Goal: Information Seeking & Learning: Learn about a topic

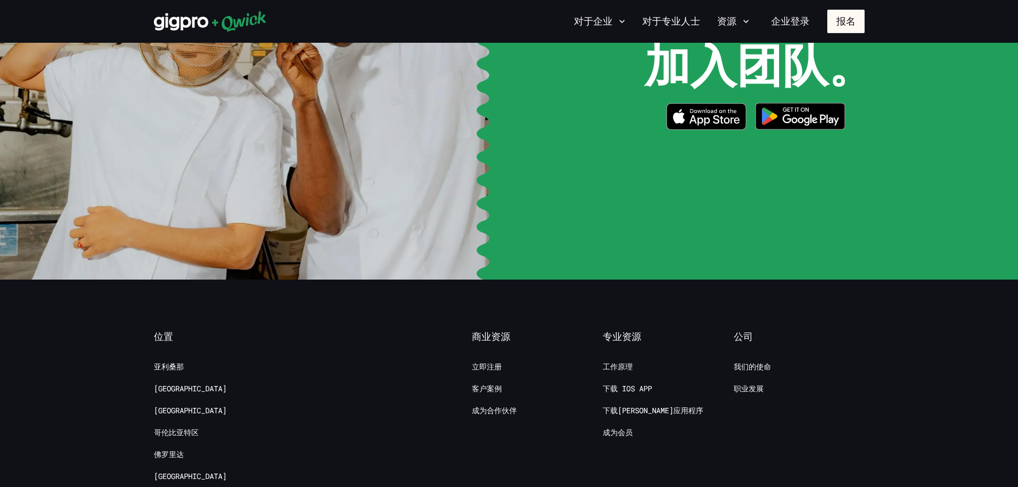
scroll to position [2185, 0]
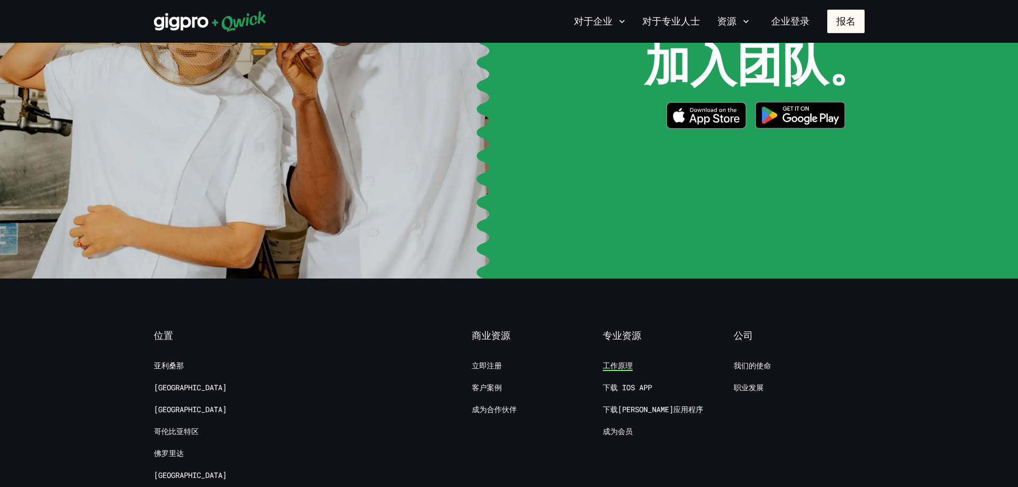
drag, startPoint x: 634, startPoint y: 179, endPoint x: 613, endPoint y: 181, distance: 21.5
drag, startPoint x: 751, startPoint y: 201, endPoint x: 607, endPoint y: 327, distance: 190.9
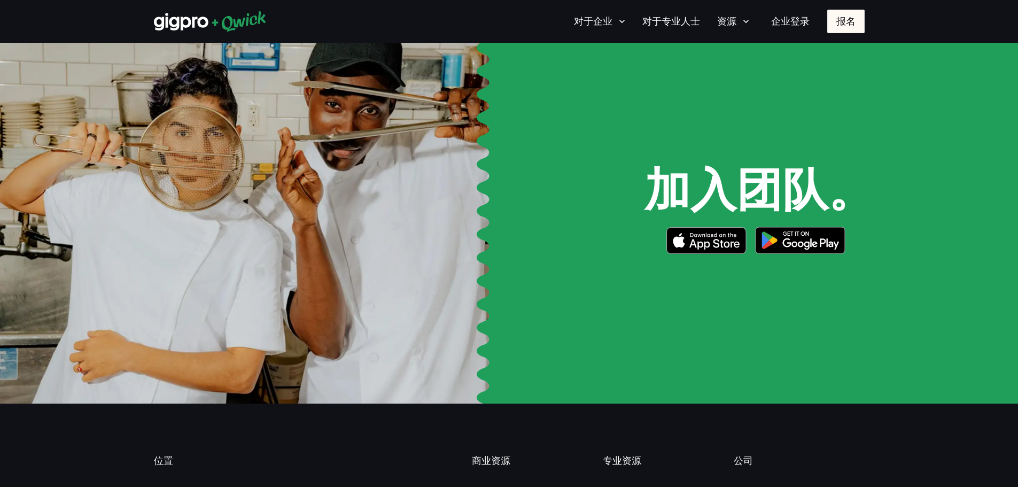
scroll to position [2059, 0]
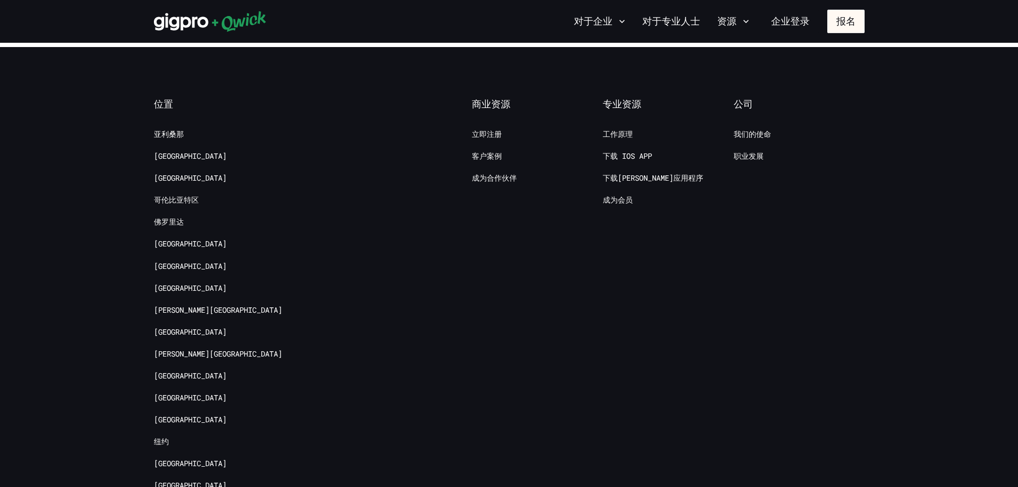
scroll to position [2248, 0]
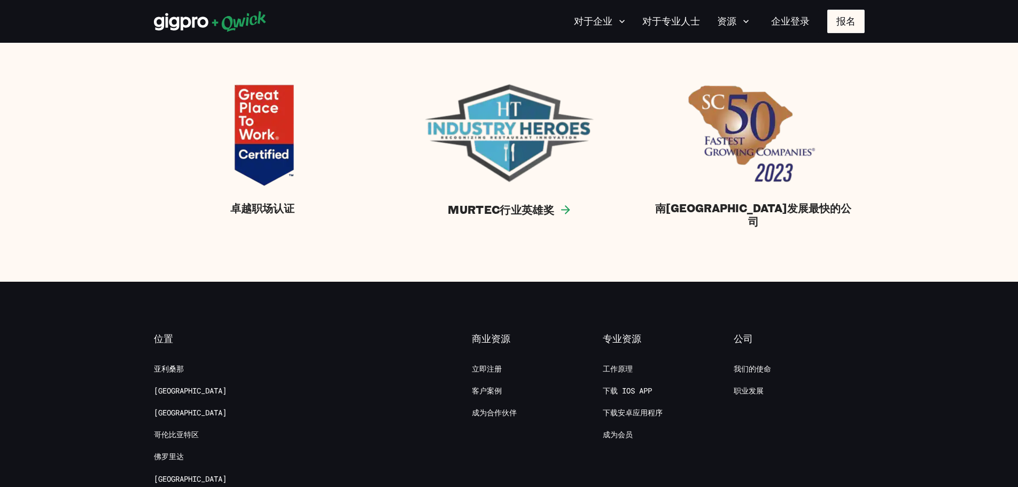
scroll to position [1122, 0]
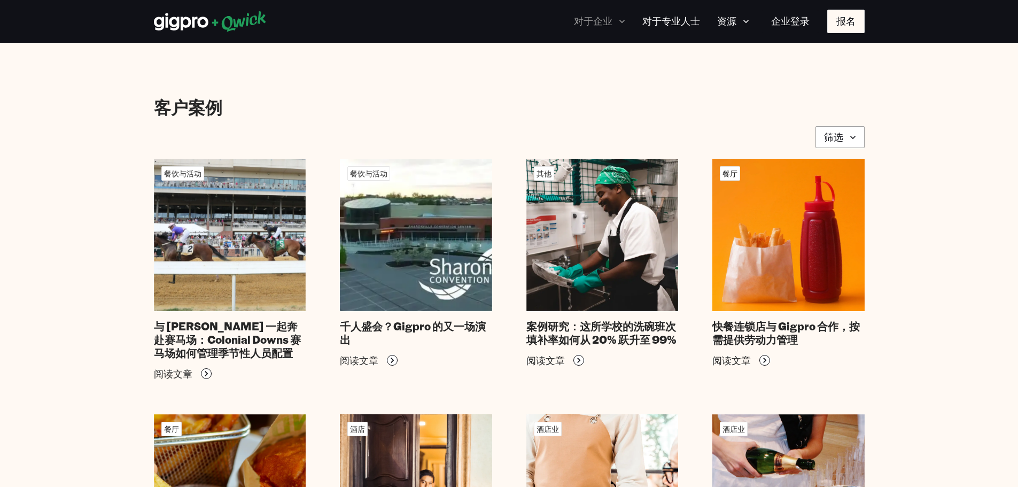
click at [606, 18] on font "对于企业" at bounding box center [593, 21] width 38 height 13
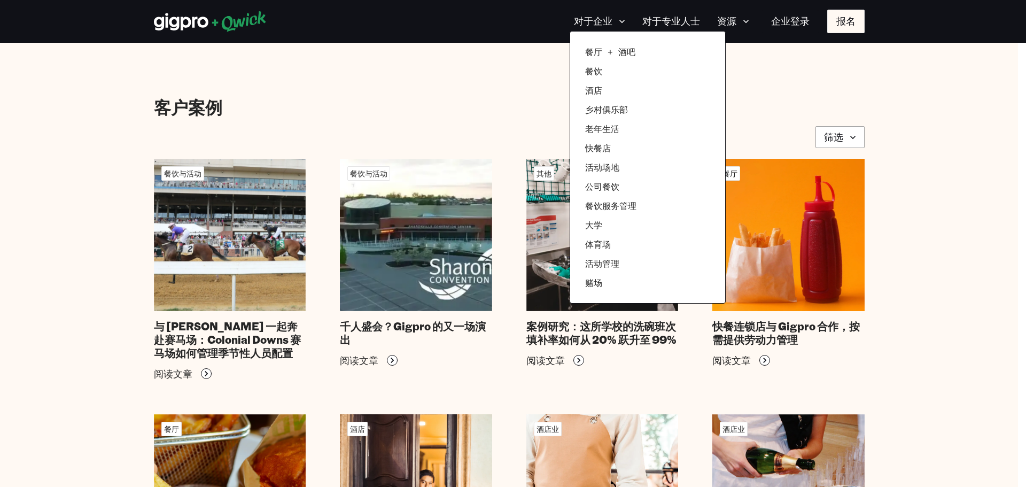
click at [736, 19] on div at bounding box center [513, 243] width 1026 height 487
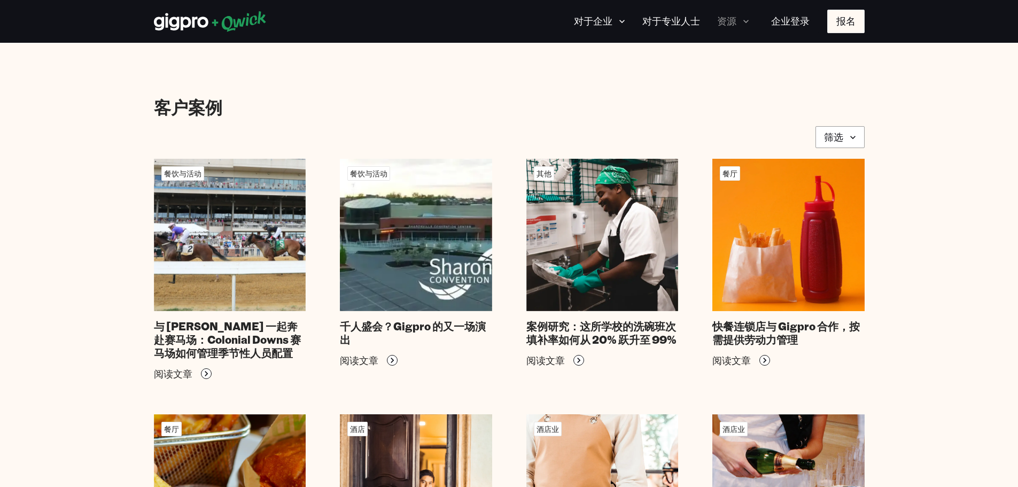
click at [743, 24] on icon "button" at bounding box center [746, 21] width 11 height 11
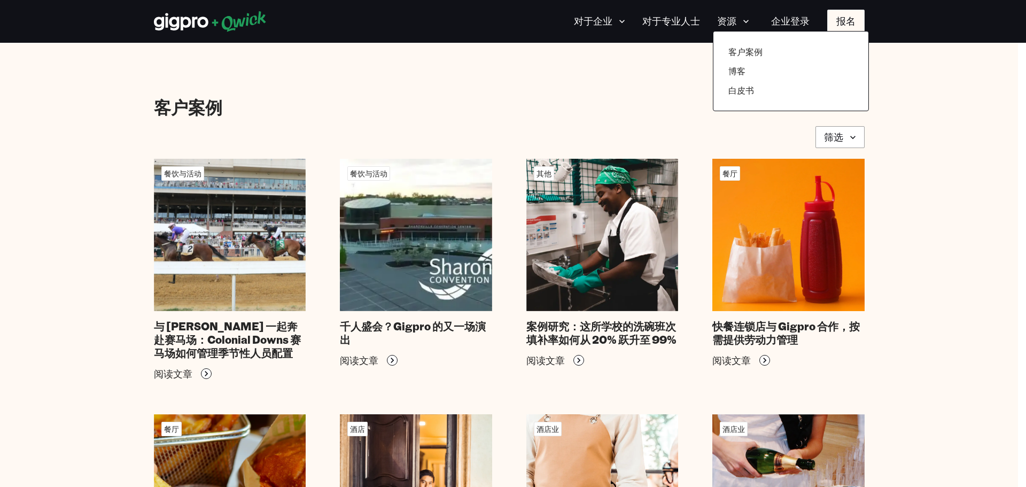
click at [191, 21] on div at bounding box center [513, 243] width 1026 height 487
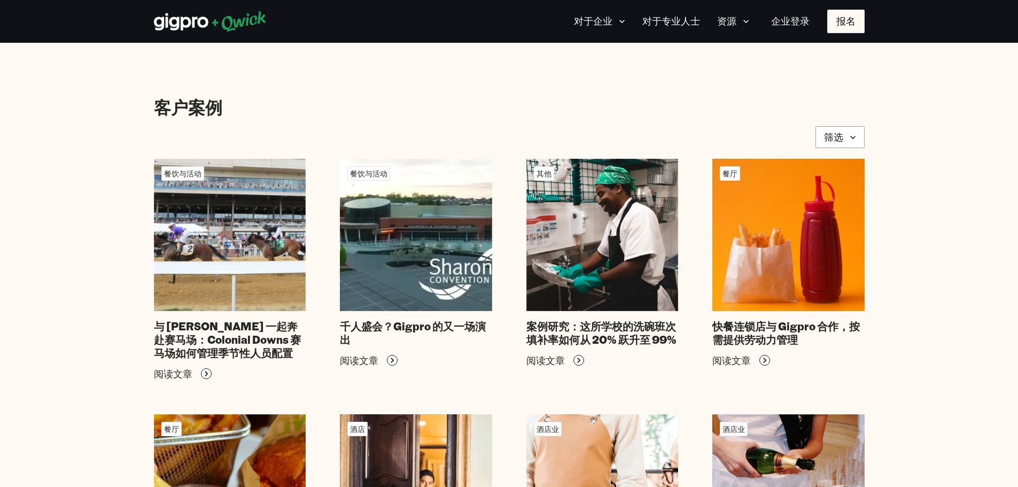
click at [248, 26] on icon at bounding box center [210, 21] width 113 height 21
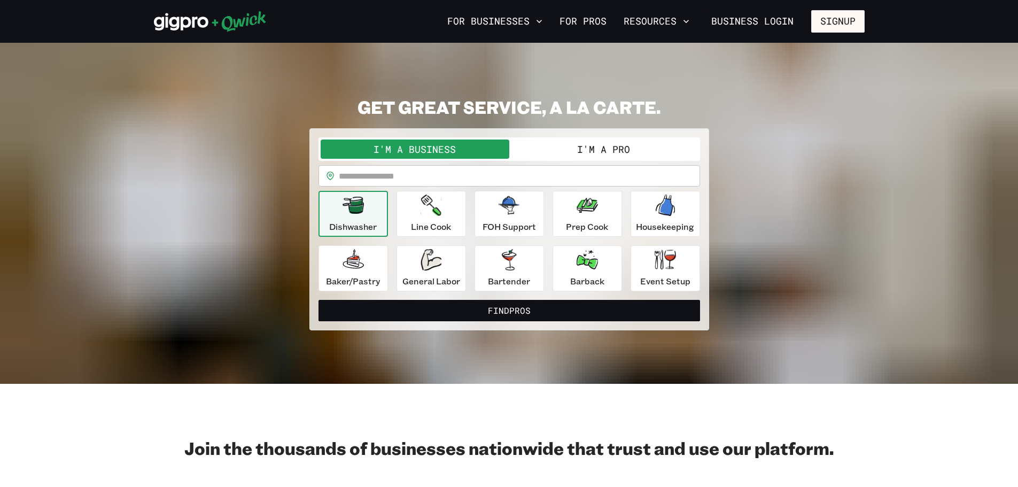
click at [180, 24] on icon at bounding box center [210, 21] width 113 height 21
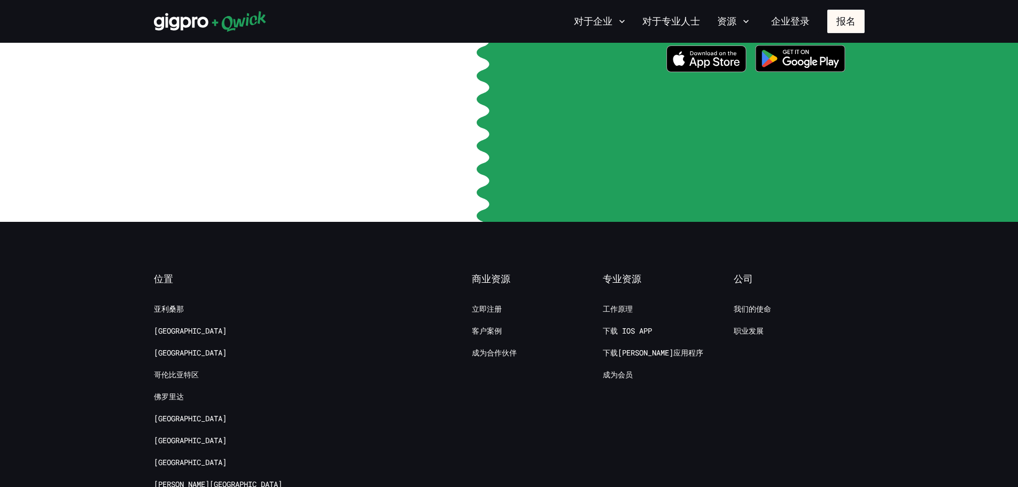
scroll to position [2245, 0]
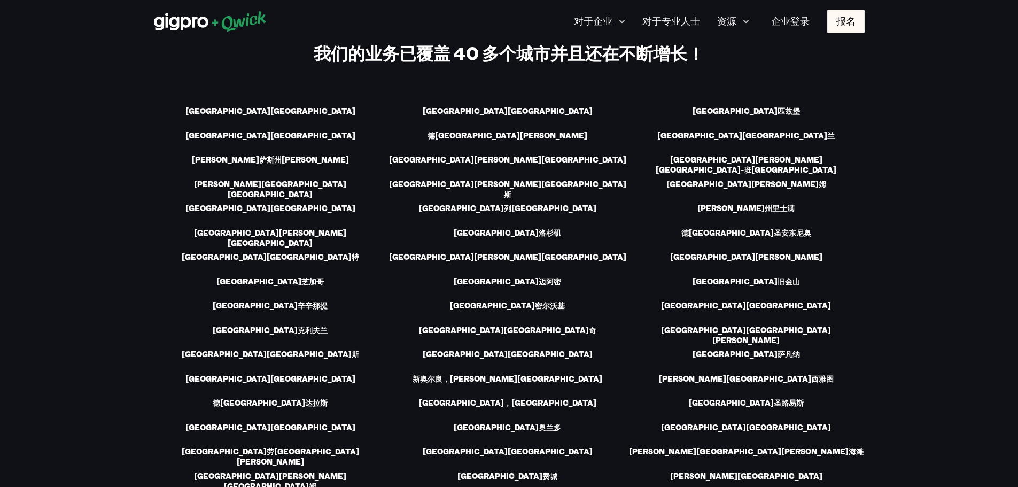
scroll to position [1603, 0]
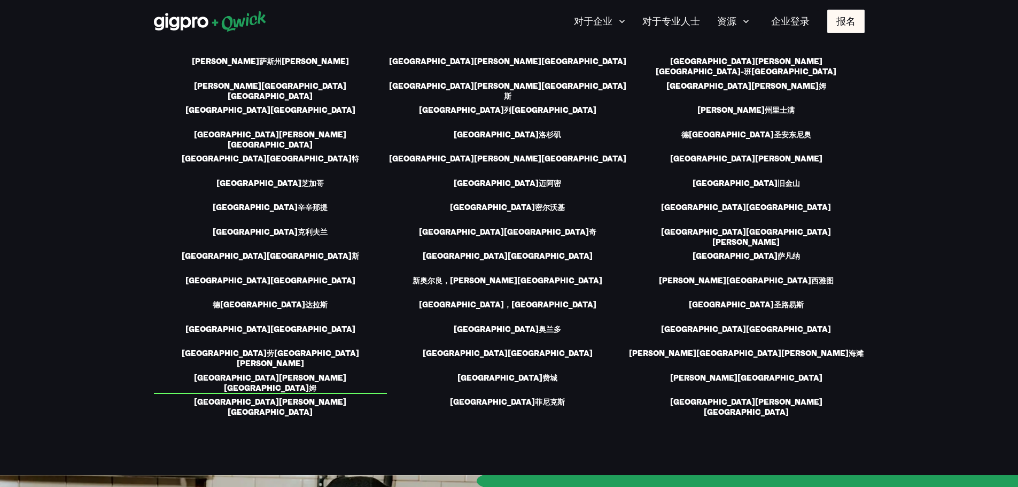
drag, startPoint x: 282, startPoint y: 208, endPoint x: 275, endPoint y: 213, distance: 8.2
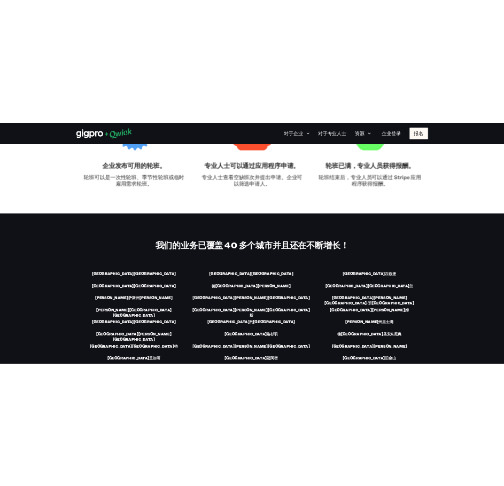
scroll to position [1216, 0]
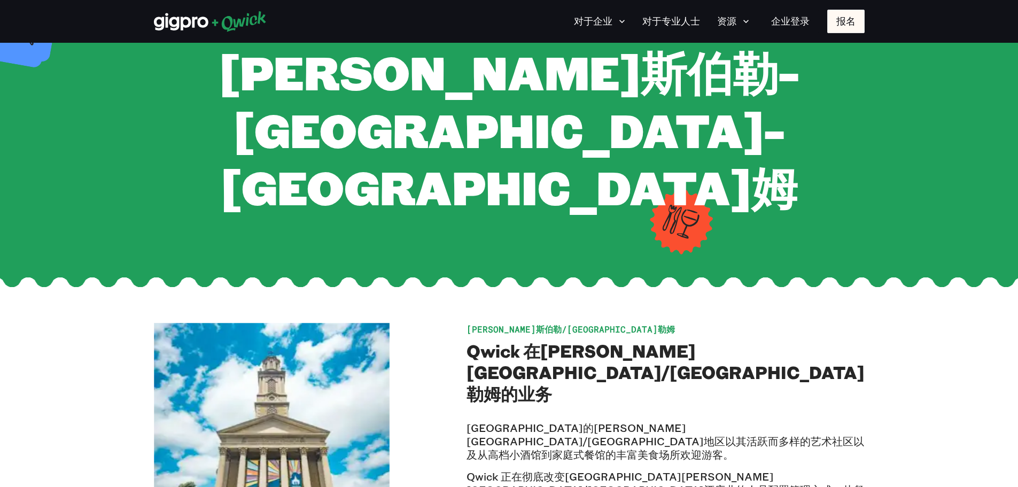
scroll to position [160, 0]
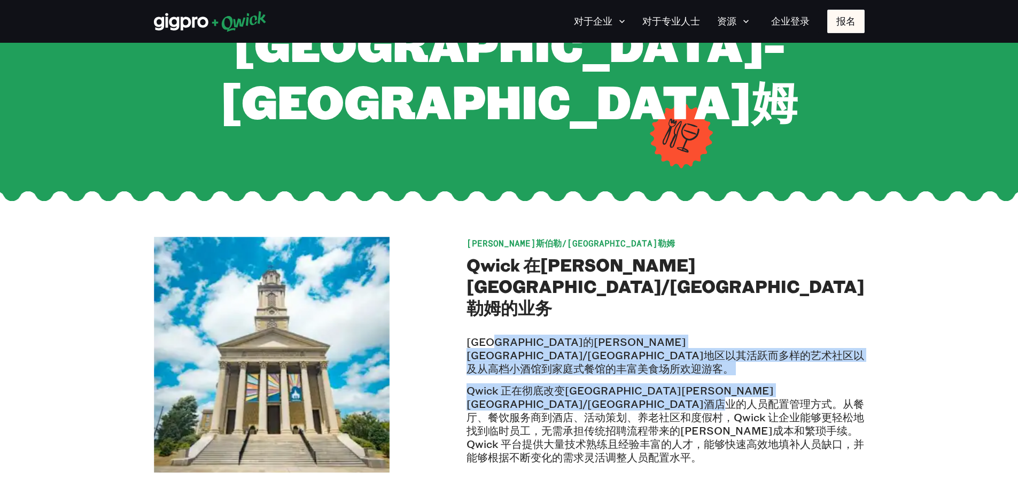
drag, startPoint x: 594, startPoint y: 231, endPoint x: 698, endPoint y: 295, distance: 121.8
click at [698, 335] on div "北卡罗来纳州的格林斯伯勒/温斯顿塞勒姆地区以其活跃而多样的艺术社区以及从高档小酒馆到家庭式餐馆的丰富美食场所欢迎游客。 Qwick 正在彻底改变北卡罗来纳州格…" at bounding box center [666, 399] width 398 height 129
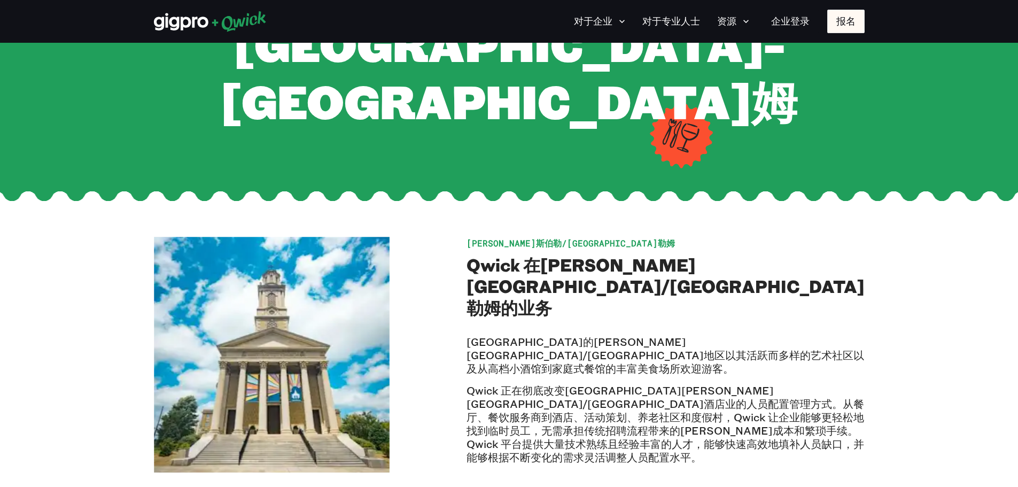
click at [717, 383] on font "Qwick 正在彻底改变北卡罗来纳州格林斯伯勒/温斯顿塞勒姆酒店业的人员配置管理方式。从餐厅、餐饮服务商到酒店、活动策划、养老社区和度假村，Qwick 让企业…" at bounding box center [666, 423] width 398 height 81
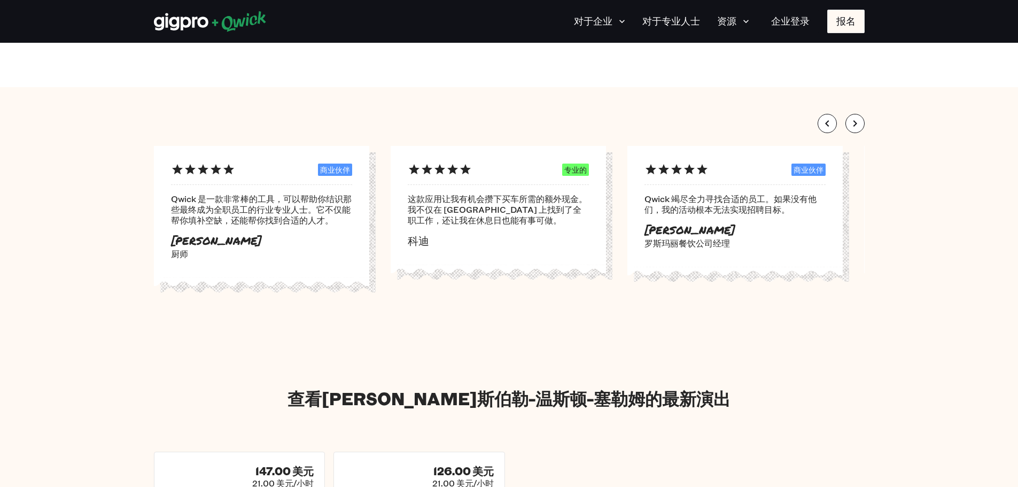
scroll to position [1443, 0]
